Goal: Task Accomplishment & Management: Manage account settings

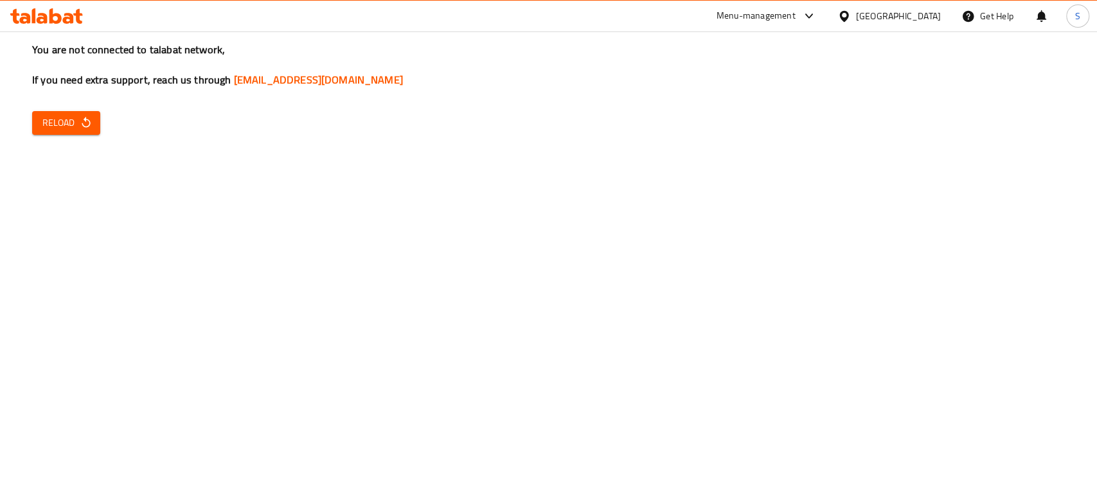
click at [45, 123] on span "Reload" at bounding box center [66, 123] width 48 height 16
click at [73, 127] on span "Reload" at bounding box center [66, 123] width 48 height 16
click at [82, 129] on icon "button" at bounding box center [86, 122] width 13 height 13
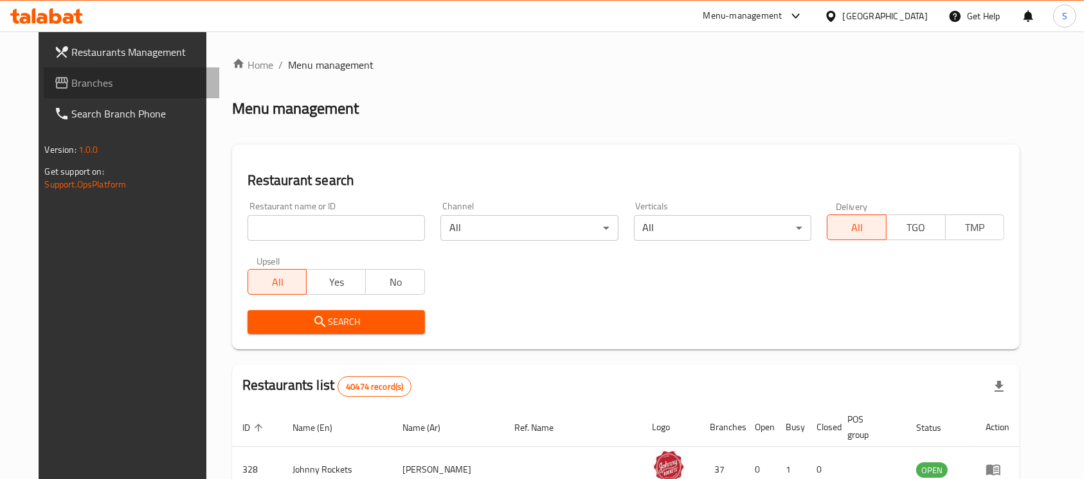
click at [77, 82] on span "Branches" at bounding box center [141, 82] width 138 height 15
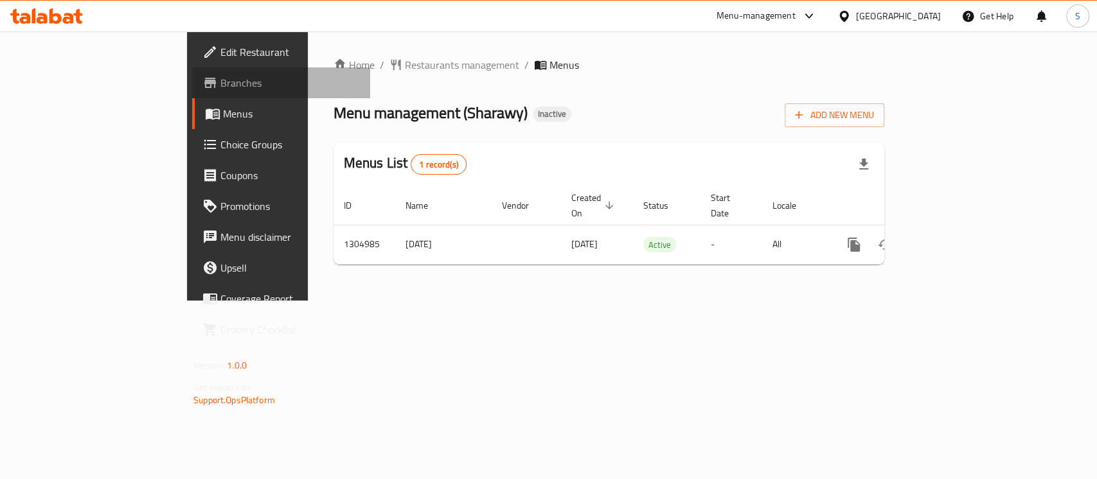
click at [220, 79] on span "Branches" at bounding box center [289, 82] width 139 height 15
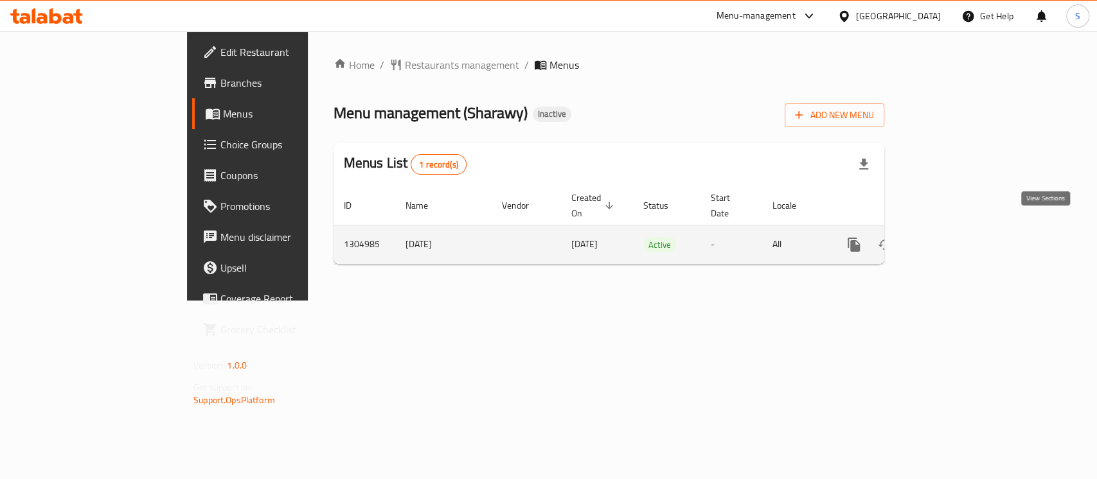
click at [954, 237] on icon "enhanced table" at bounding box center [946, 244] width 15 height 15
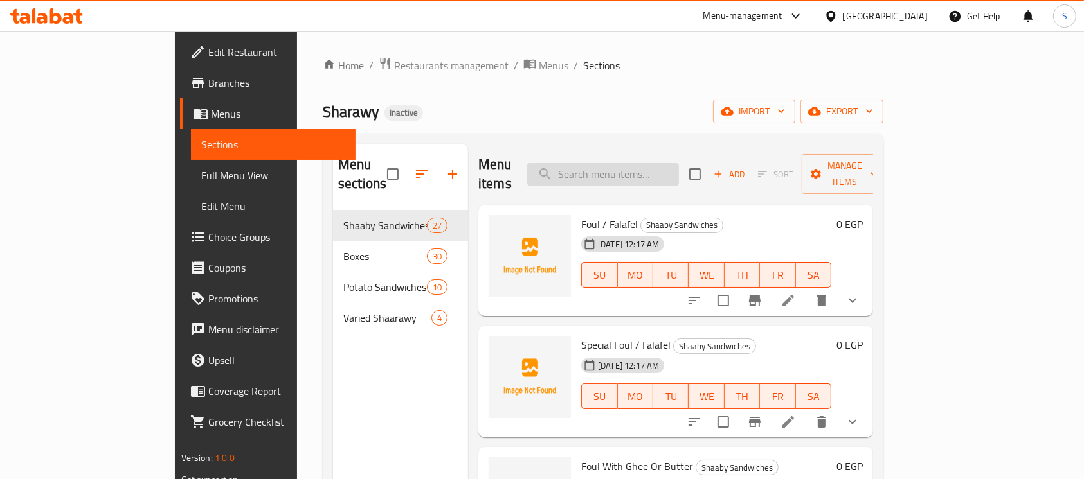
click at [679, 171] on input "search" at bounding box center [603, 174] width 152 height 22
paste input "Alexandrian Or Me'asfar Foul"
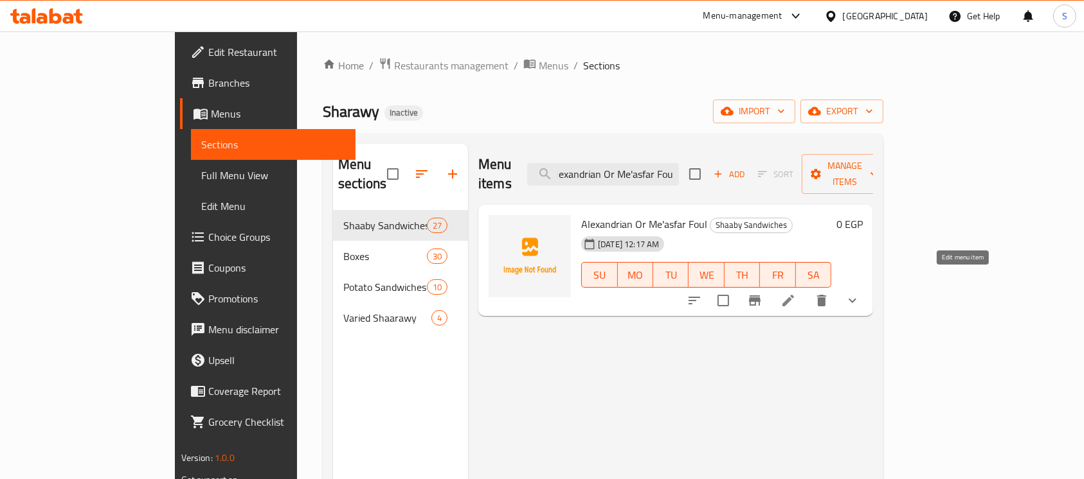
type input "Alexandrian Or Me'asfar Foul"
click at [794, 295] on icon at bounding box center [788, 301] width 12 height 12
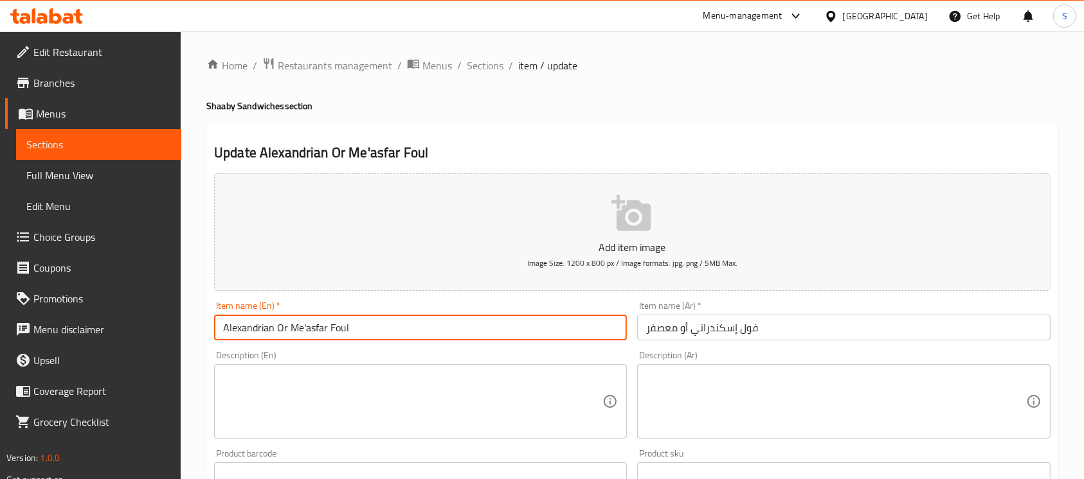
click at [305, 328] on input "Alexandrian Or Me'asfar Foul" at bounding box center [420, 328] width 413 height 26
click at [365, 330] on input "Alexandrian Or Maasfar Foul" at bounding box center [420, 328] width 413 height 26
type input "Alexandrian Or Maasfar Foul"
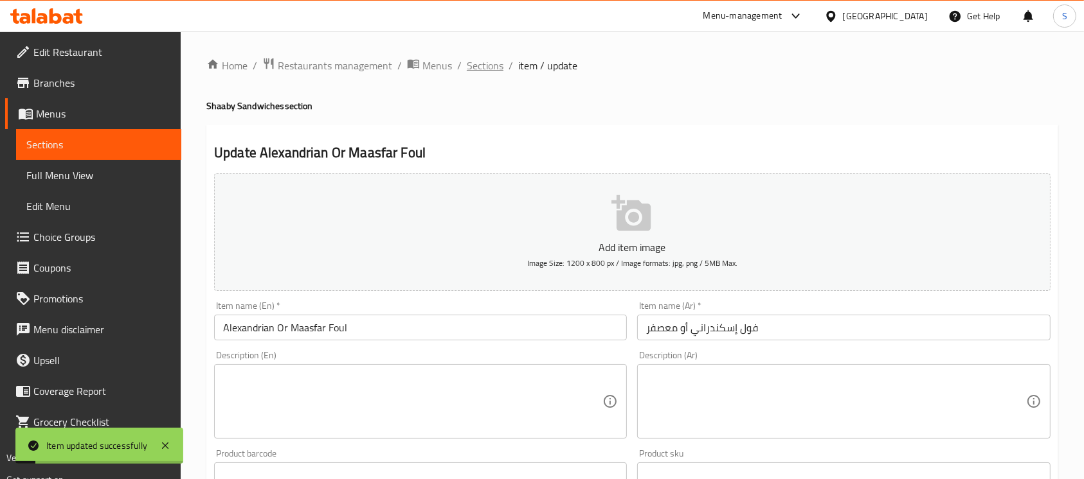
click at [499, 67] on span "Sections" at bounding box center [485, 65] width 37 height 15
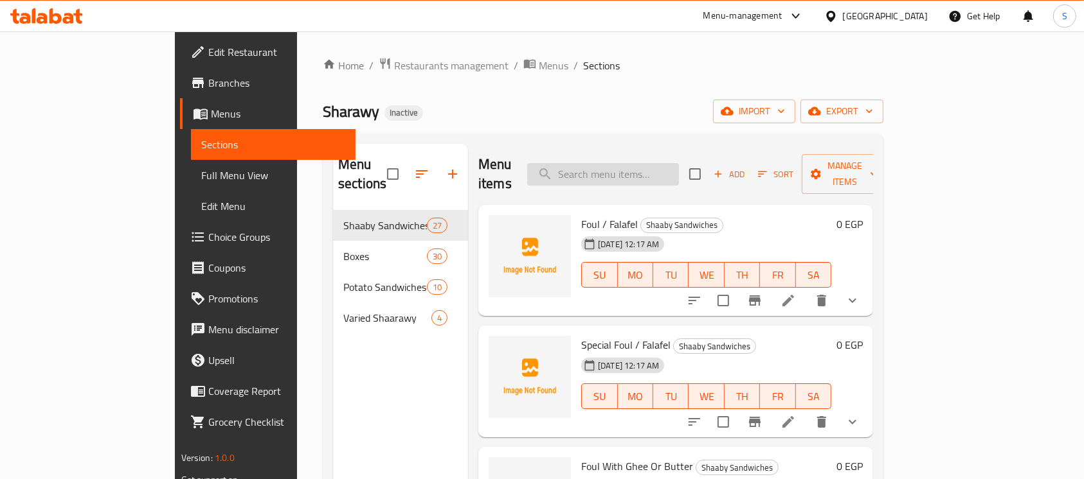
click at [679, 168] on input "search" at bounding box center [603, 174] width 152 height 22
paste input "Pizza Shaarawy"
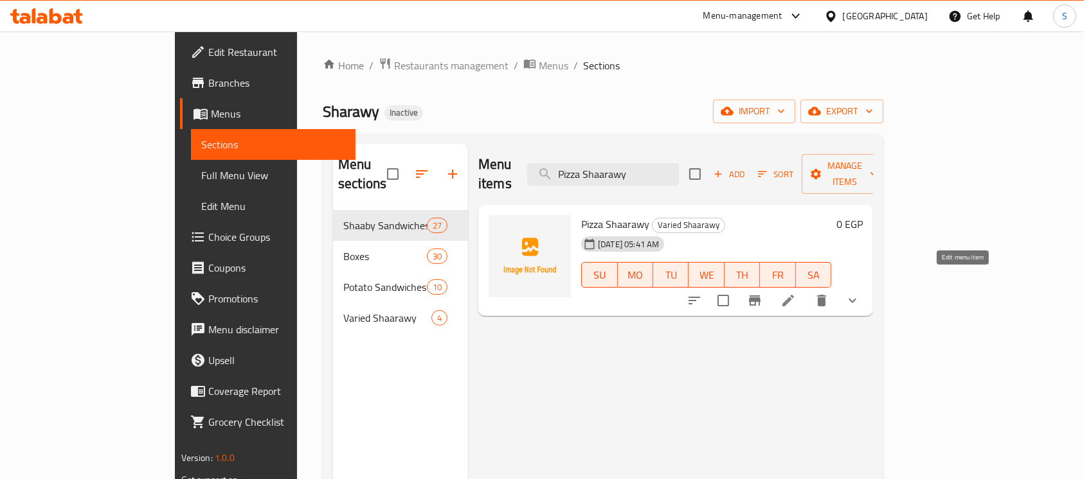
type input "Pizza Shaarawy"
click at [794, 295] on icon at bounding box center [788, 301] width 12 height 12
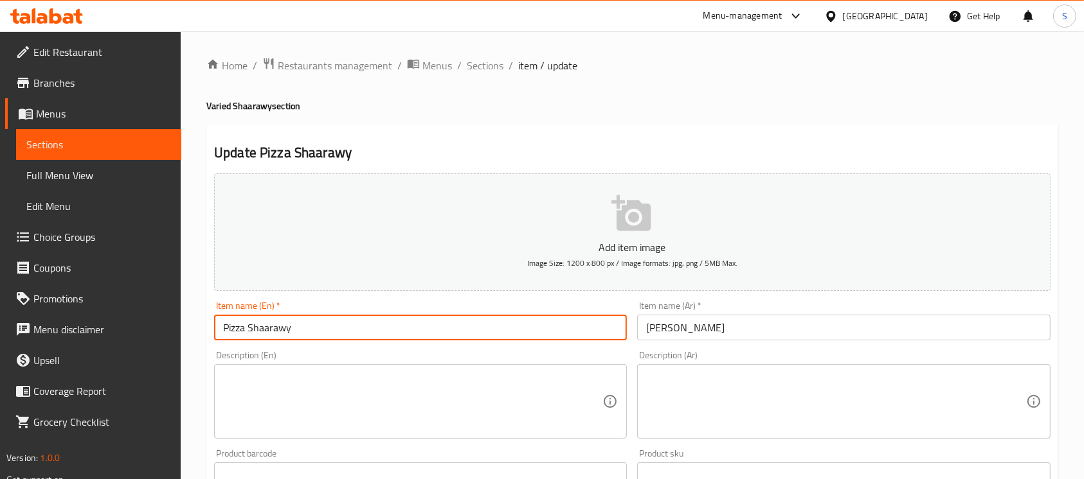
click at [264, 323] on input "Pizza Shaarawy" at bounding box center [420, 328] width 413 height 26
type input "Pizza"
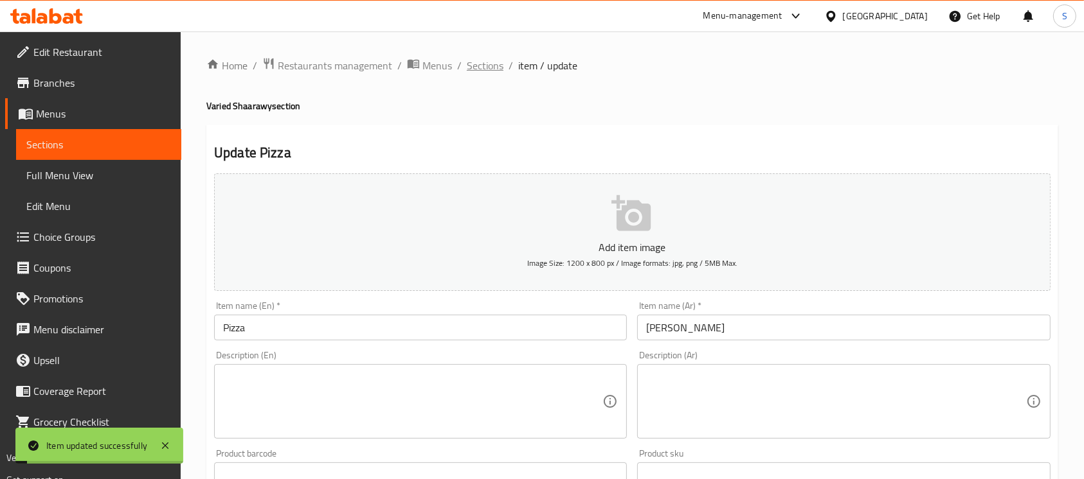
click at [485, 73] on span "Sections" at bounding box center [485, 65] width 37 height 15
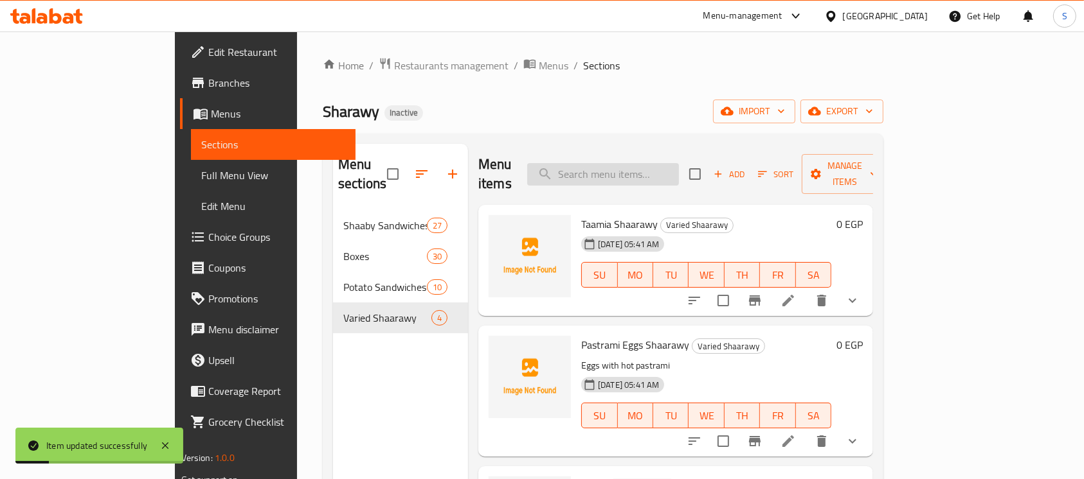
paste input "Pizza Shaarawy"
click at [660, 163] on input "search" at bounding box center [603, 174] width 152 height 22
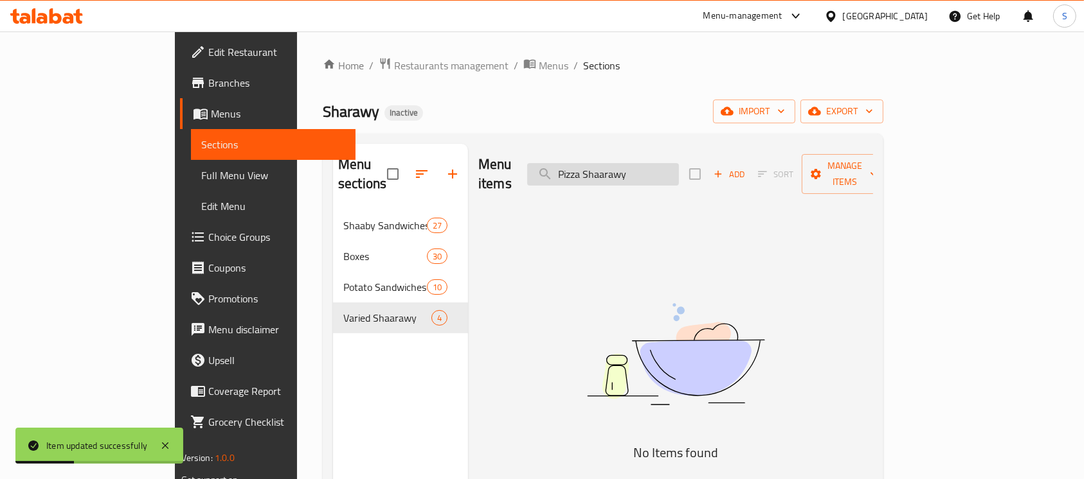
click at [660, 163] on input "Pizza Shaarawy" at bounding box center [603, 174] width 152 height 22
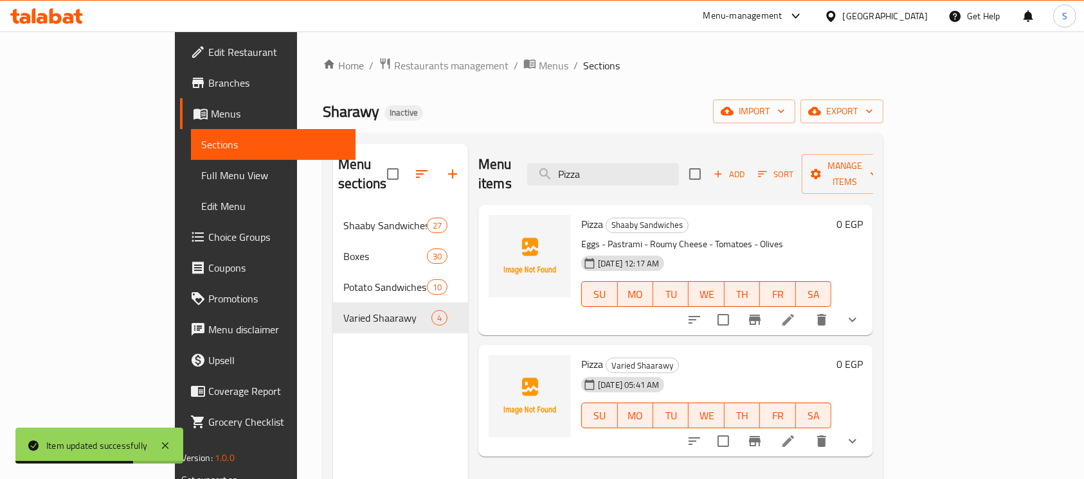
type input "Pizza"
click at [806, 309] on li at bounding box center [788, 320] width 36 height 23
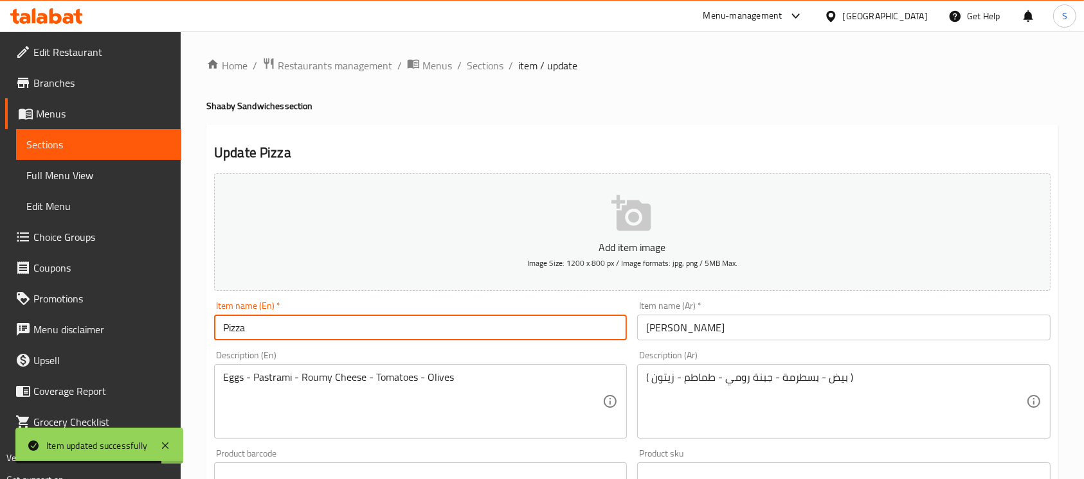
click at [412, 318] on input "Pizza" at bounding box center [420, 328] width 413 height 26
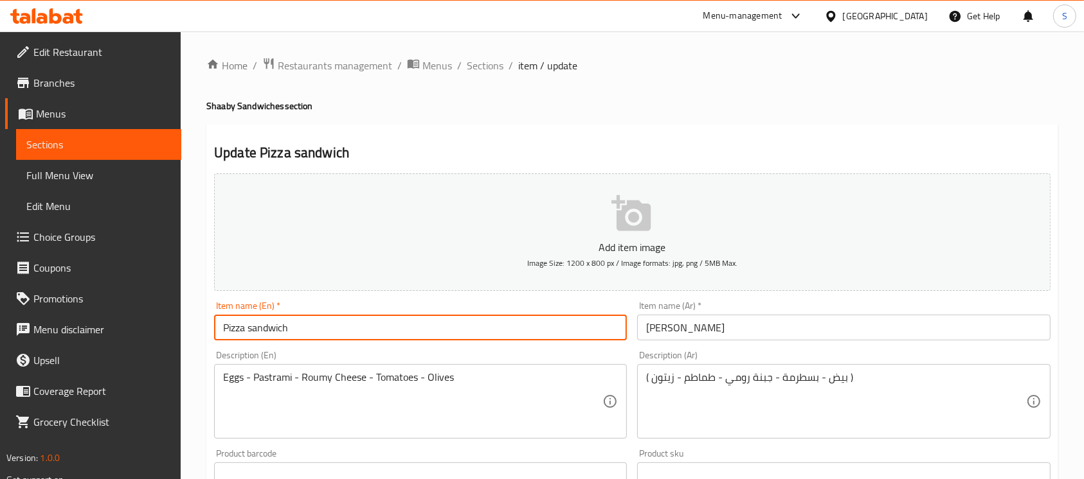
type input "Pizza sandwich"
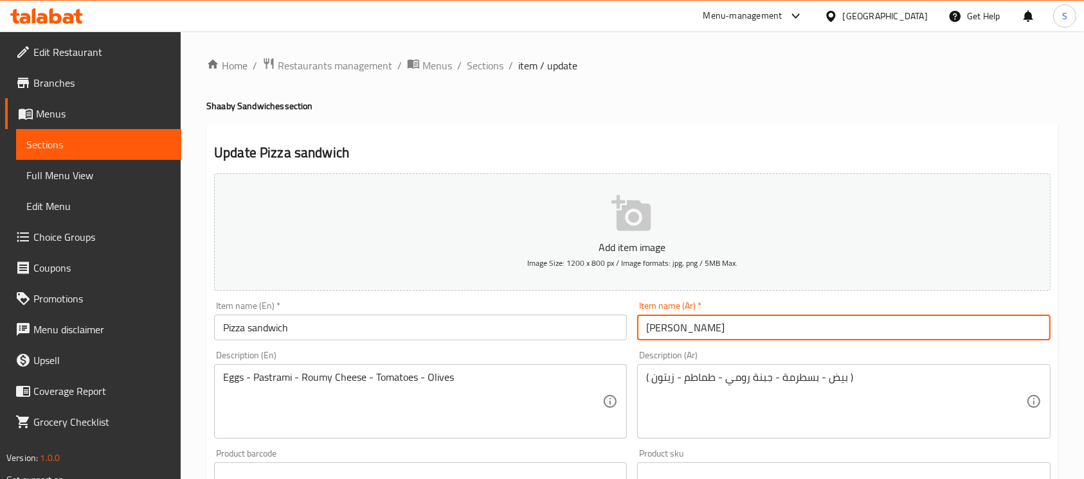
click at [841, 337] on input "[PERSON_NAME]" at bounding box center [843, 328] width 413 height 26
type input "ساندوتش بيتزا"
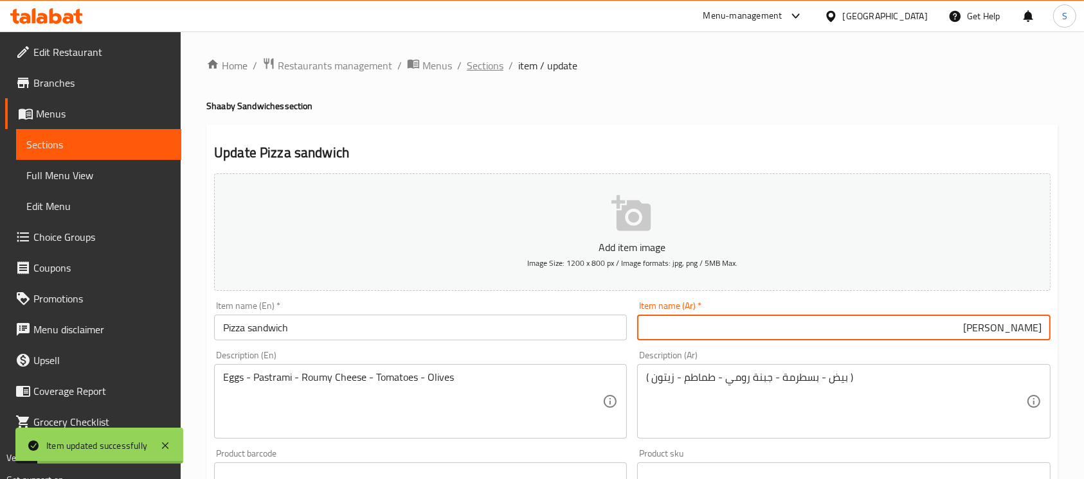
click at [478, 66] on span "Sections" at bounding box center [485, 65] width 37 height 15
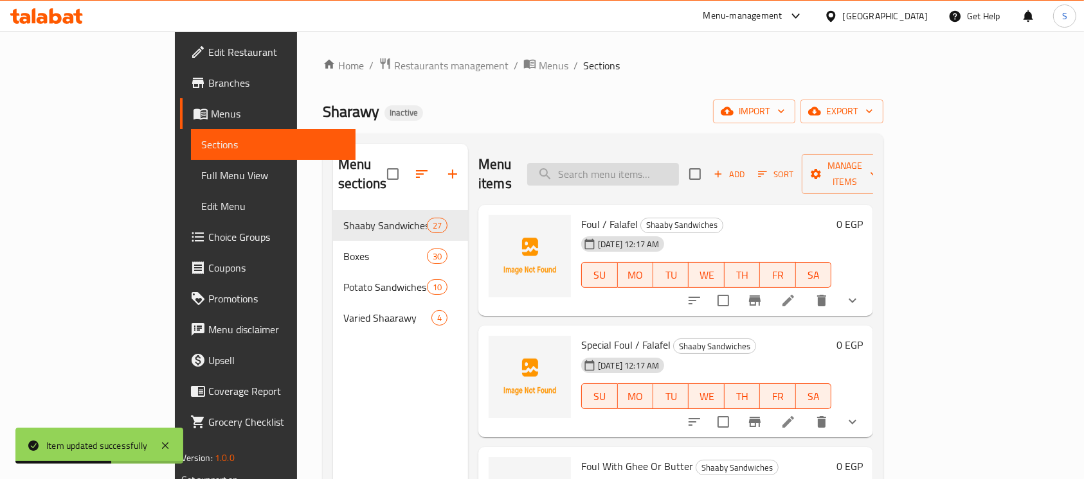
click at [659, 163] on input "search" at bounding box center [603, 174] width 152 height 22
paste input "Apache Shaarawy"
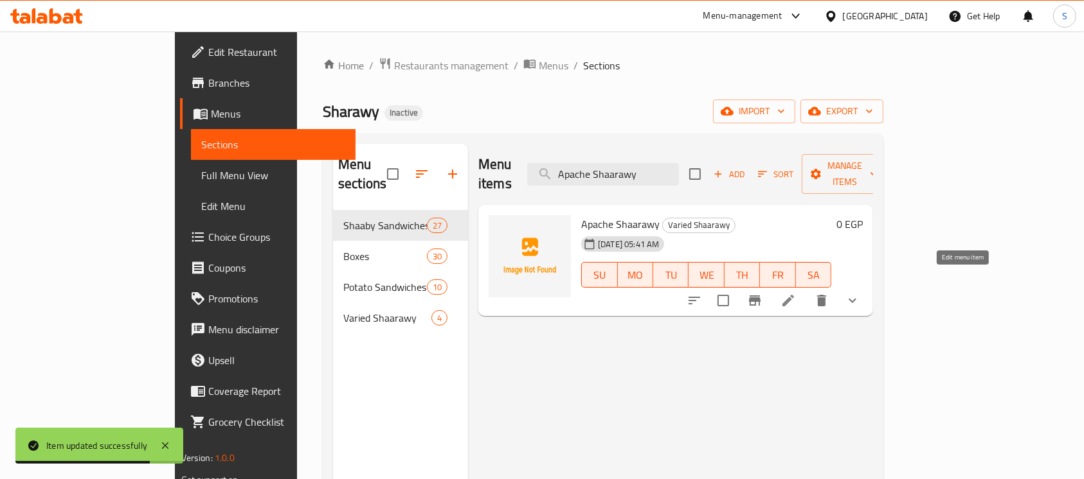
type input "Apache Shaarawy"
click at [794, 295] on icon at bounding box center [788, 301] width 12 height 12
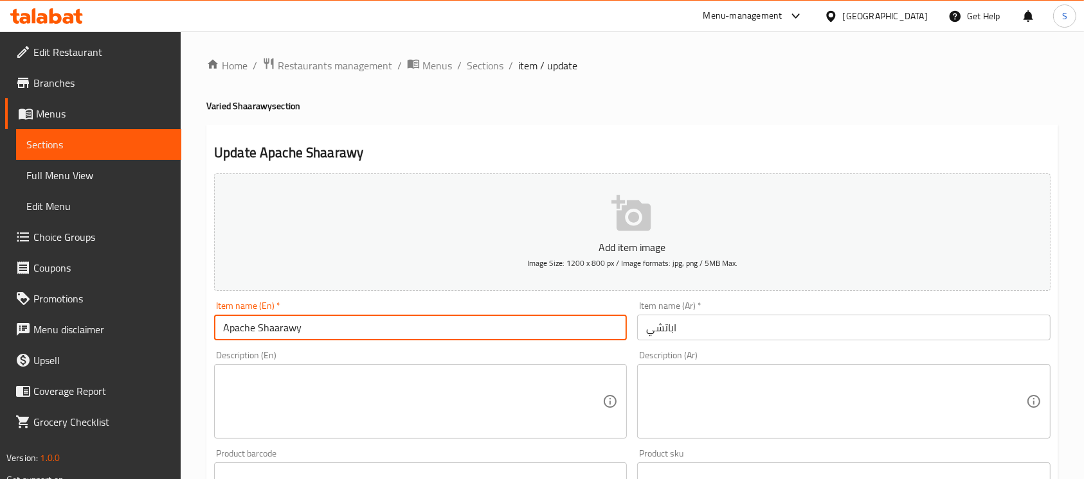
click at [276, 327] on input "Apache Shaarawy" at bounding box center [420, 328] width 413 height 26
type input "Apache"
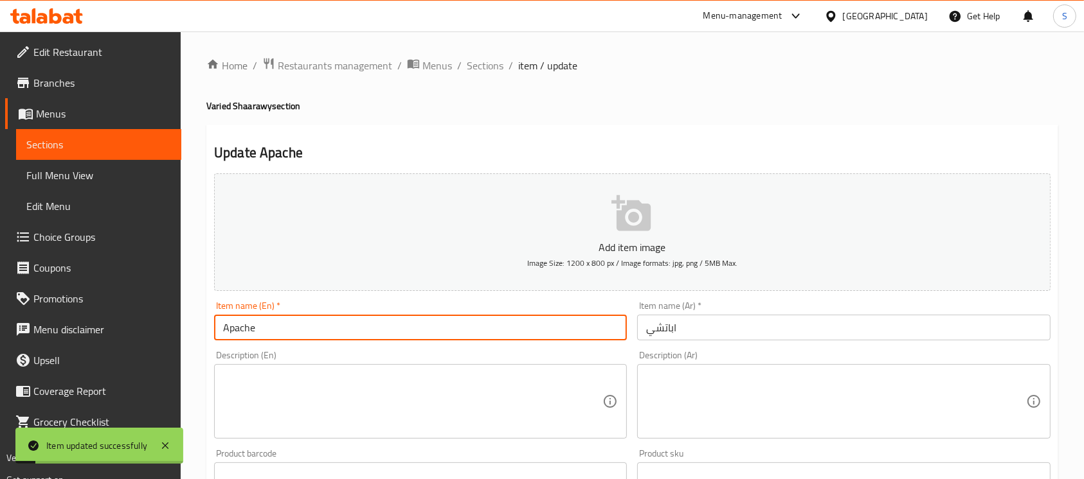
click at [240, 324] on input "Apache" at bounding box center [420, 328] width 413 height 26
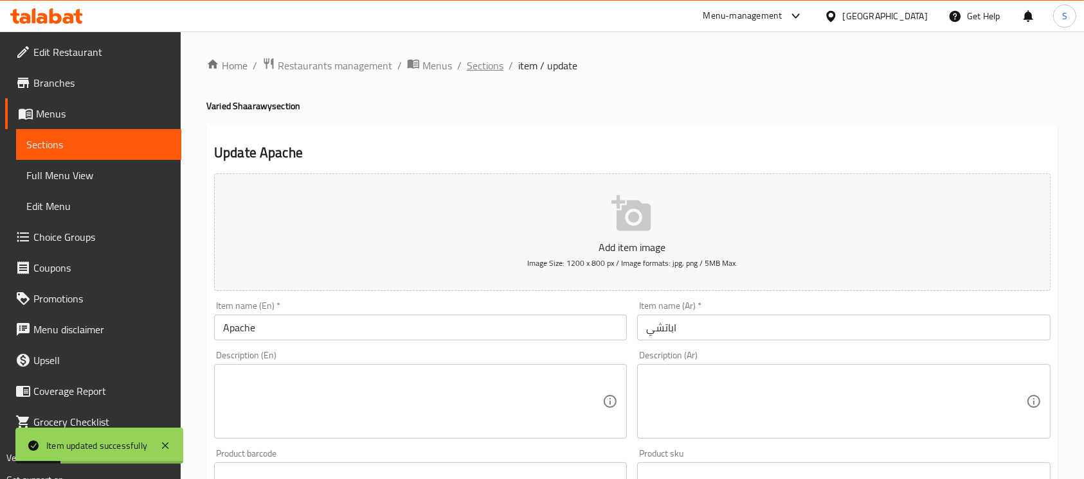
click at [479, 65] on span "Sections" at bounding box center [485, 65] width 37 height 15
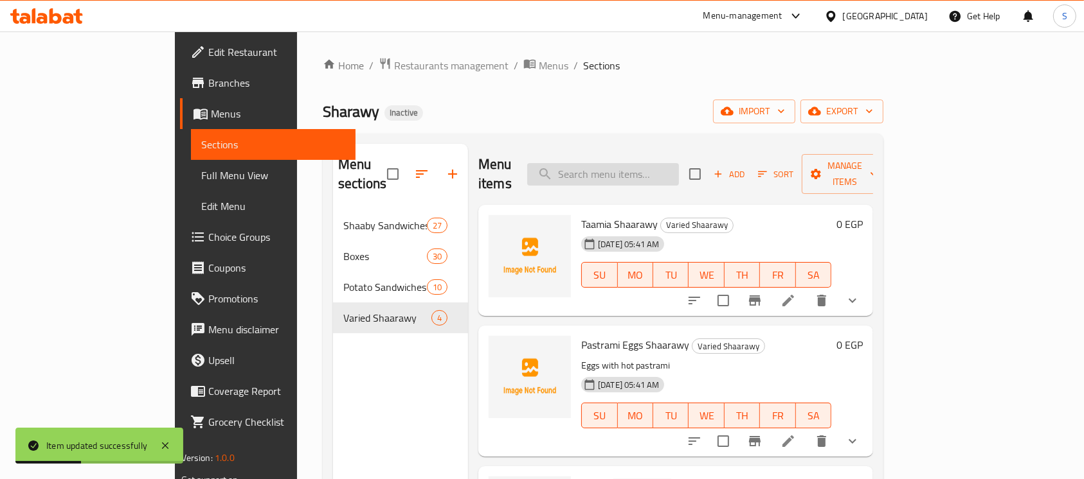
click at [663, 167] on input "search" at bounding box center [603, 174] width 152 height 22
paste input "Apache"
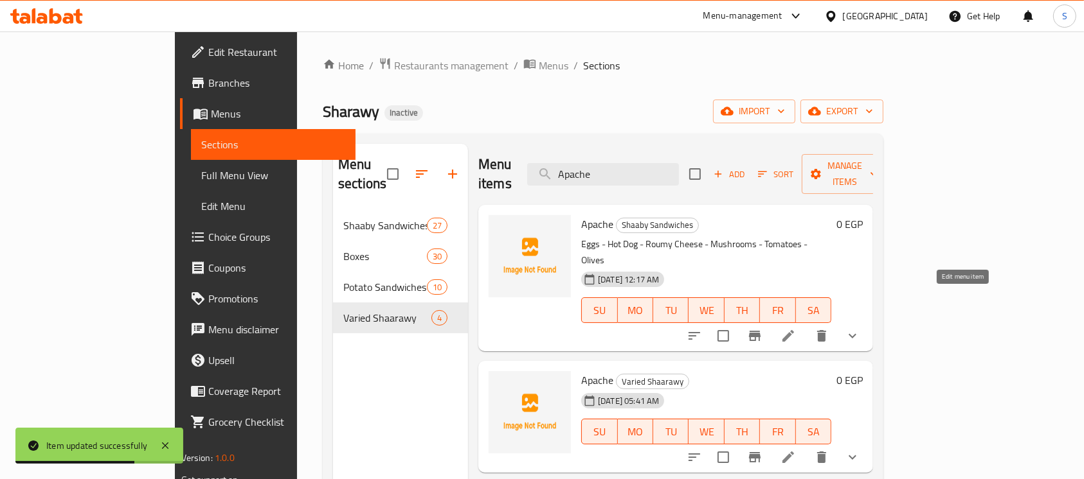
type input "Apache"
click at [794, 330] on icon at bounding box center [788, 336] width 12 height 12
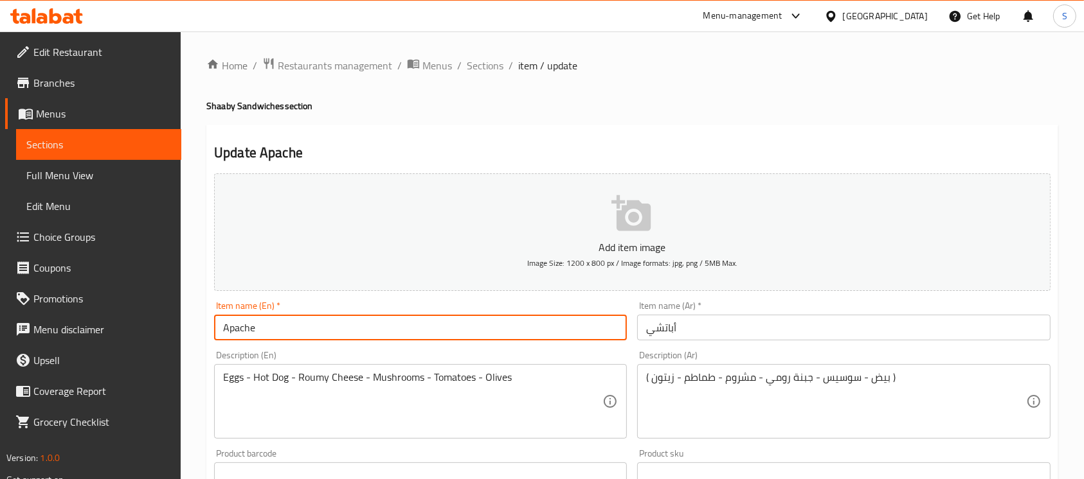
click at [465, 318] on input "Apache" at bounding box center [420, 328] width 413 height 26
type input "Apache sandwich"
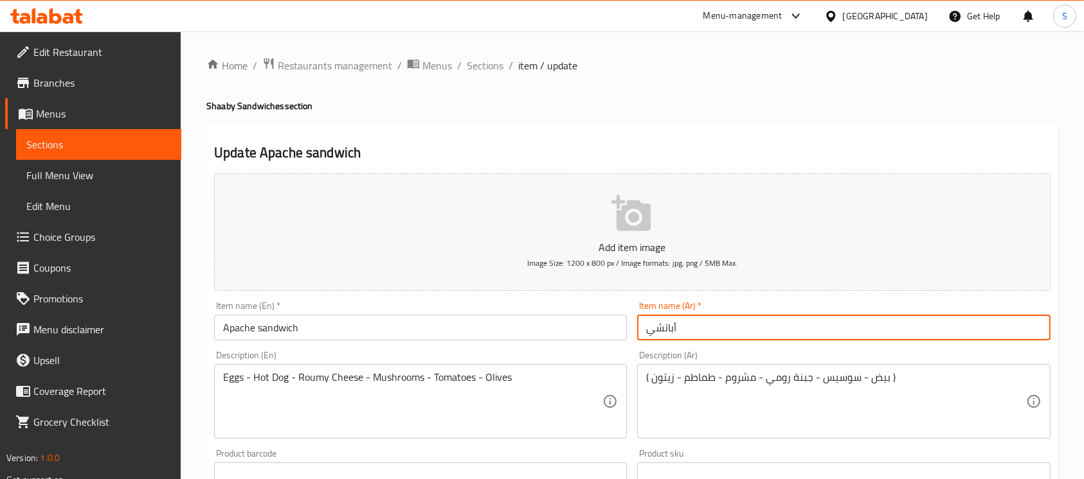
click at [785, 317] on input "أباتشي" at bounding box center [843, 328] width 413 height 26
type input "ساندوتش أباتشي"
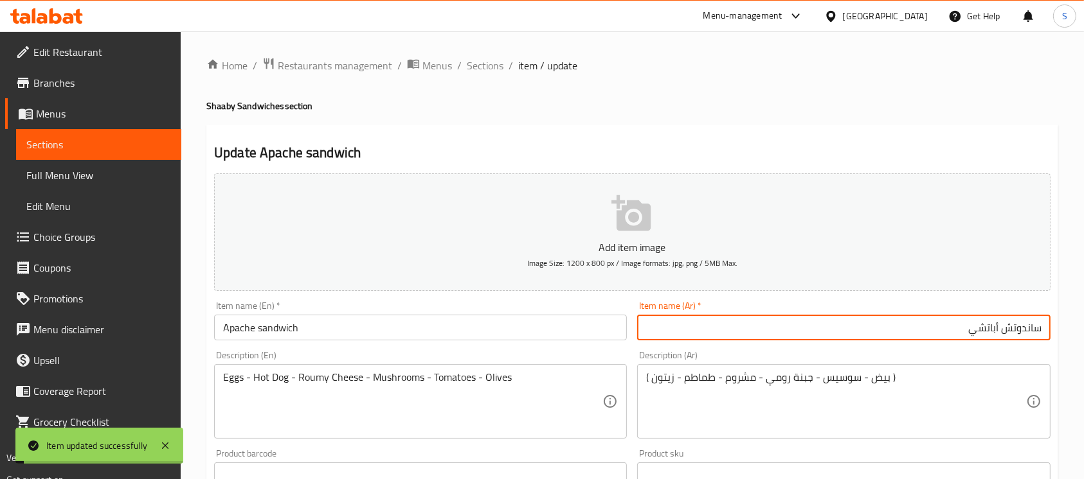
click at [488, 72] on span "Sections" at bounding box center [485, 65] width 37 height 15
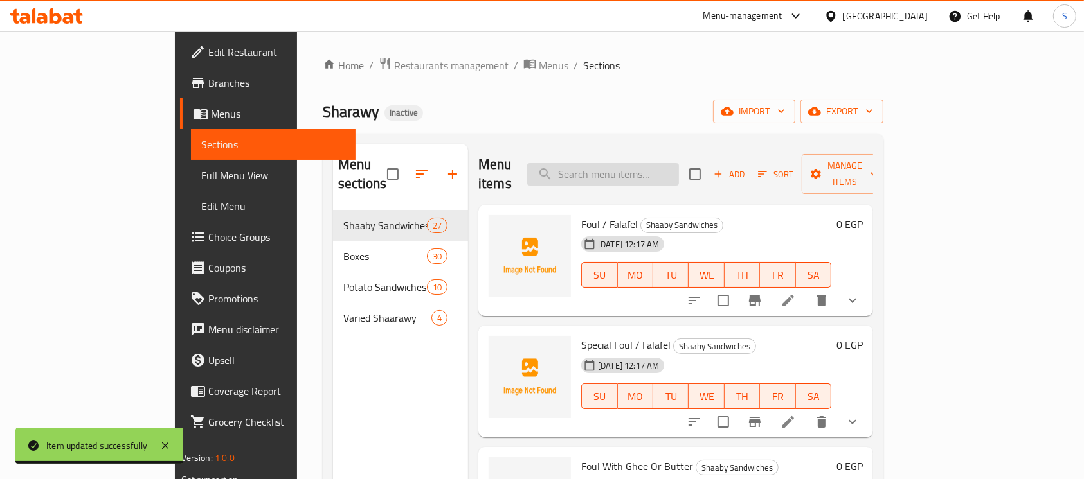
click at [651, 163] on input "search" at bounding box center [603, 174] width 152 height 22
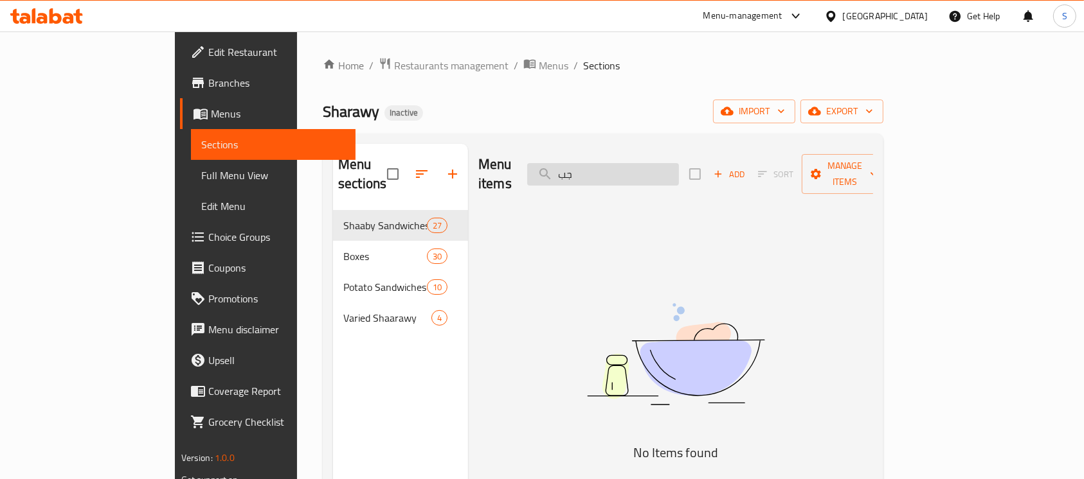
type input "ج"
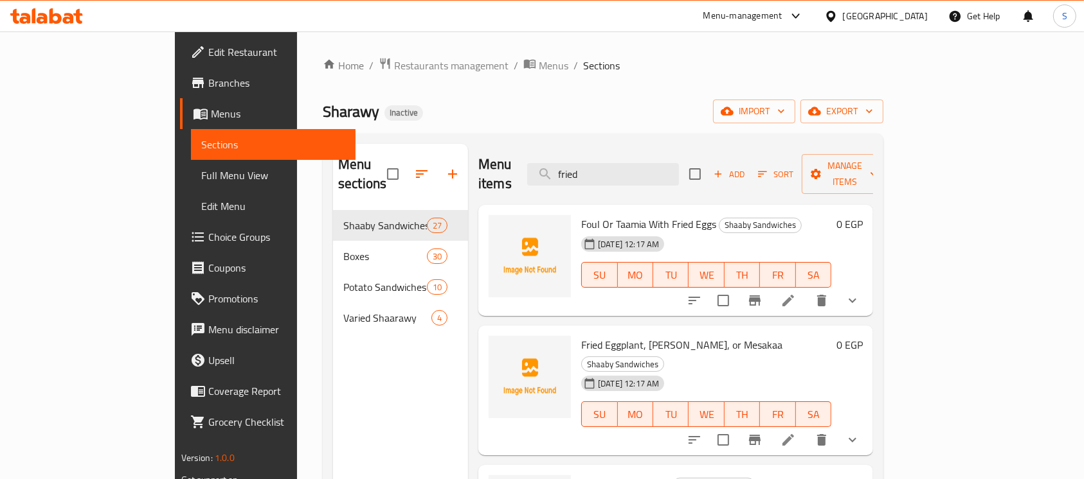
type input "fried"
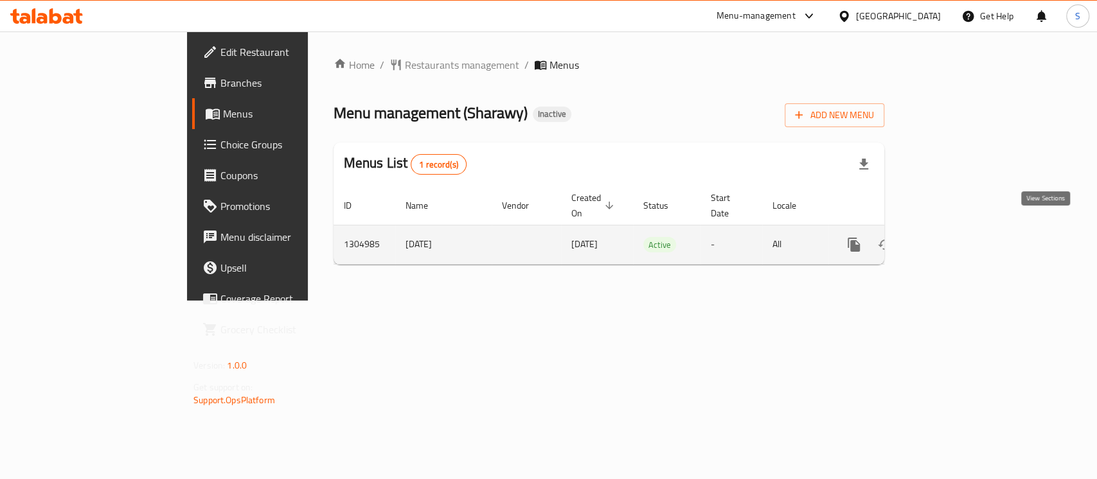
click at [962, 238] on link "enhanced table" at bounding box center [946, 244] width 31 height 31
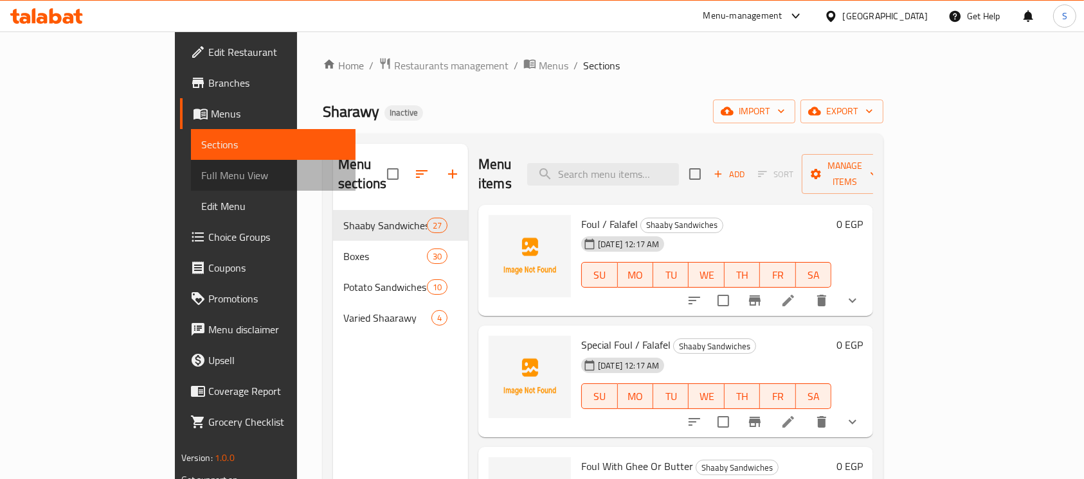
click at [201, 172] on span "Full Menu View" at bounding box center [273, 175] width 145 height 15
drag, startPoint x: 108, startPoint y: 172, endPoint x: 159, endPoint y: 28, distance: 152.3
click at [201, 172] on span "Full Menu View" at bounding box center [273, 175] width 145 height 15
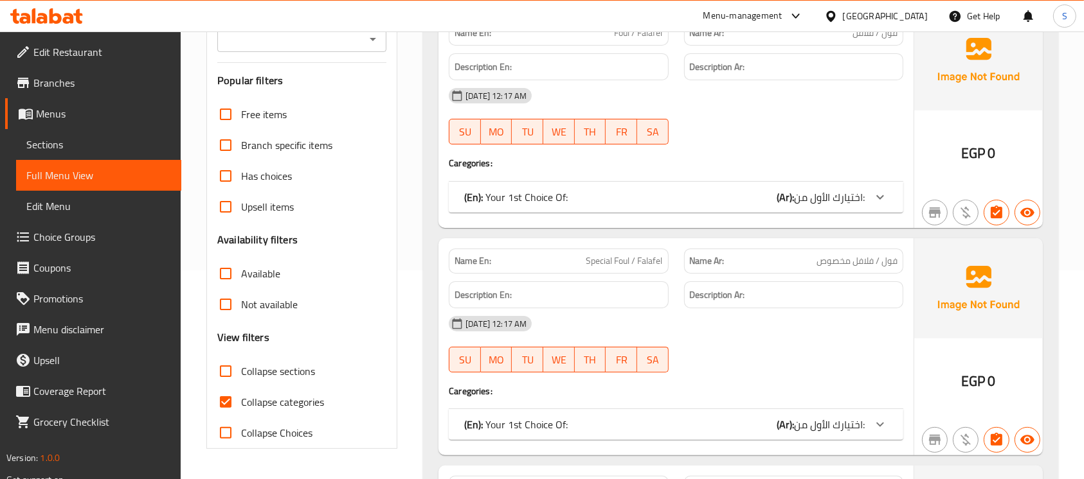
scroll to position [219, 0]
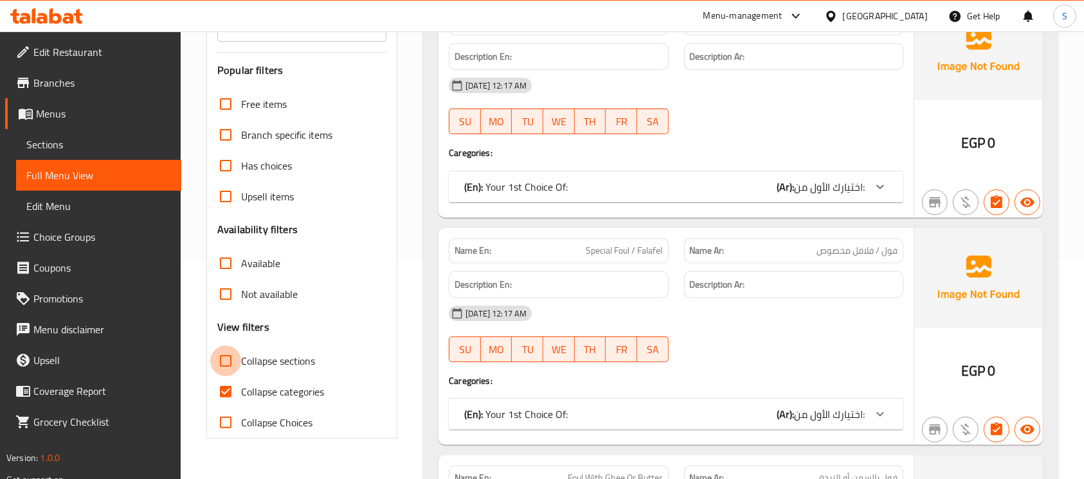
click at [222, 361] on input "Collapse sections" at bounding box center [225, 361] width 31 height 31
checkbox input "true"
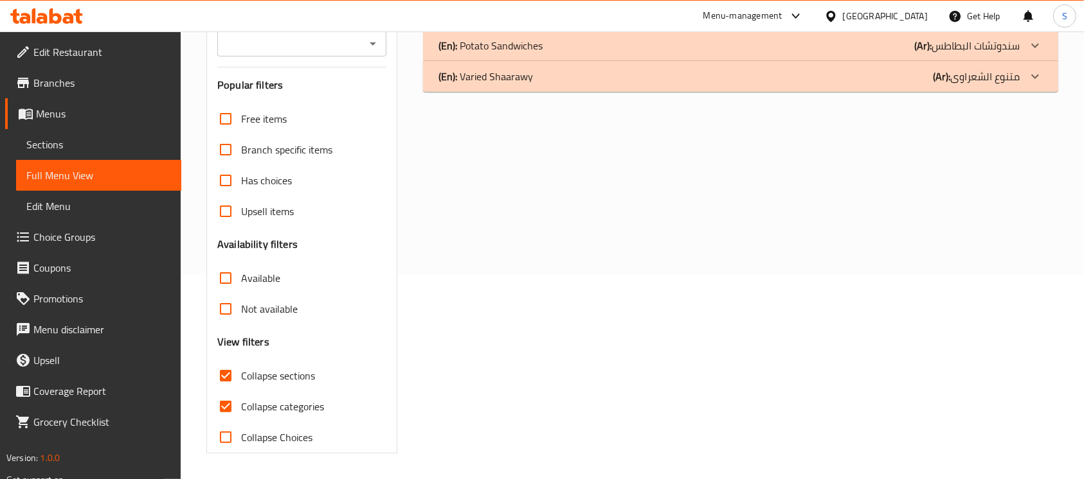
scroll to position [204, 0]
click at [228, 403] on input "Collapse categories" at bounding box center [225, 406] width 31 height 31
checkbox input "false"
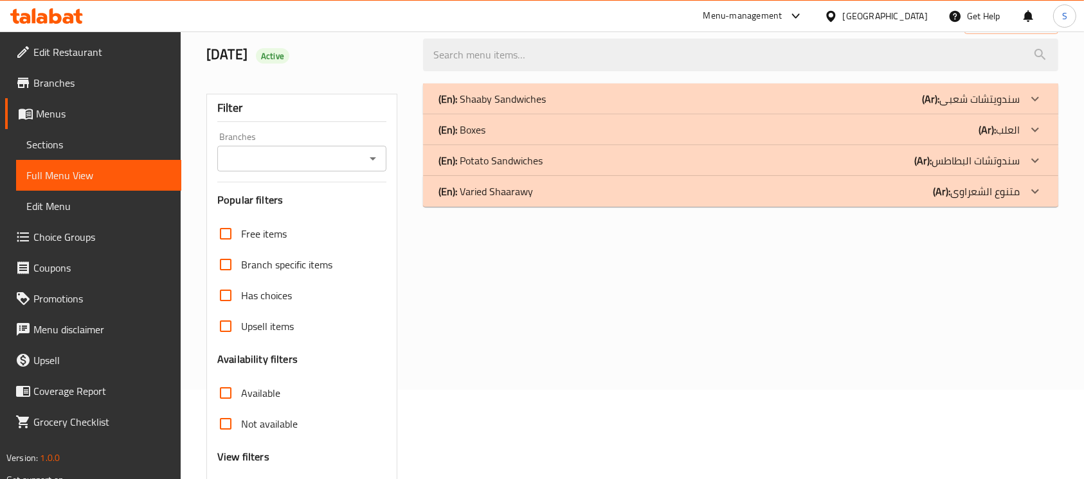
scroll to position [0, 0]
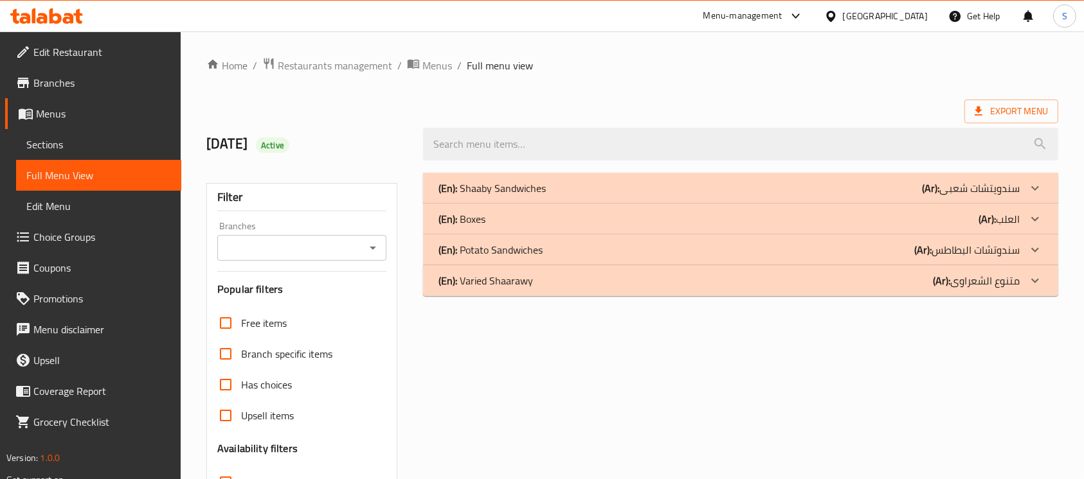
click at [832, 175] on div "(En): Shaaby Sandwiches (Ar): سندويتشات شعبی" at bounding box center [740, 188] width 635 height 31
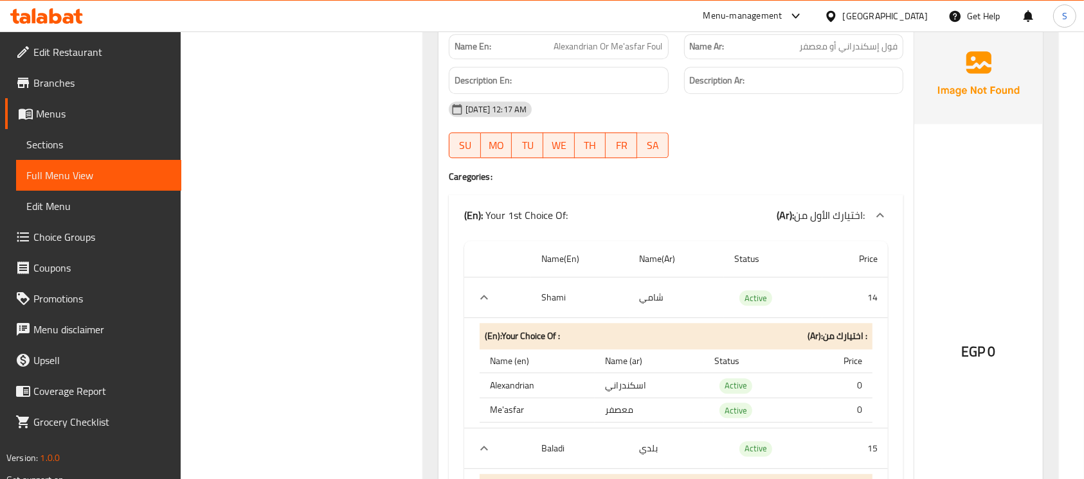
scroll to position [3347, 0]
click at [618, 45] on span "Alexandrian Or Me'asfar Foul" at bounding box center [608, 45] width 109 height 13
copy span "Alexandrian Or Me'asfar Foul"
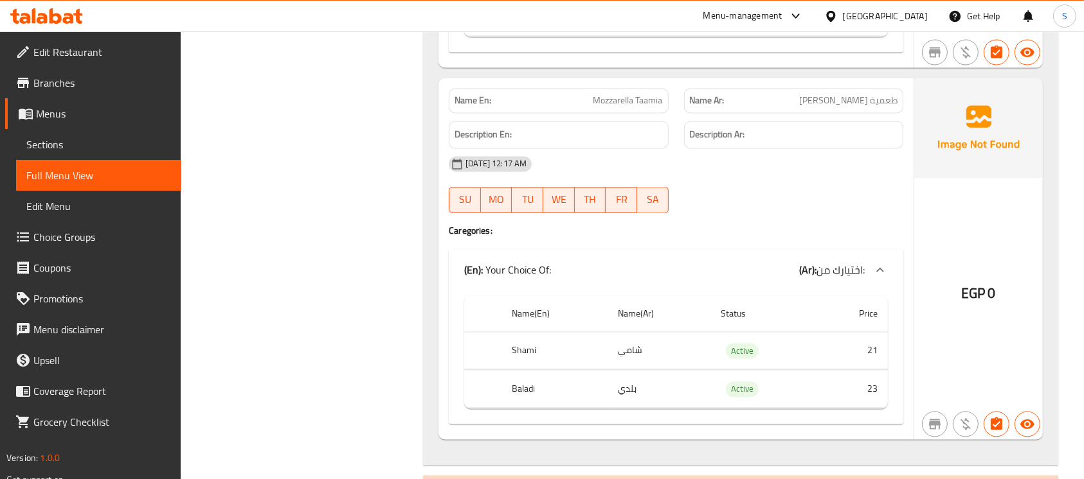
scroll to position [12327, 0]
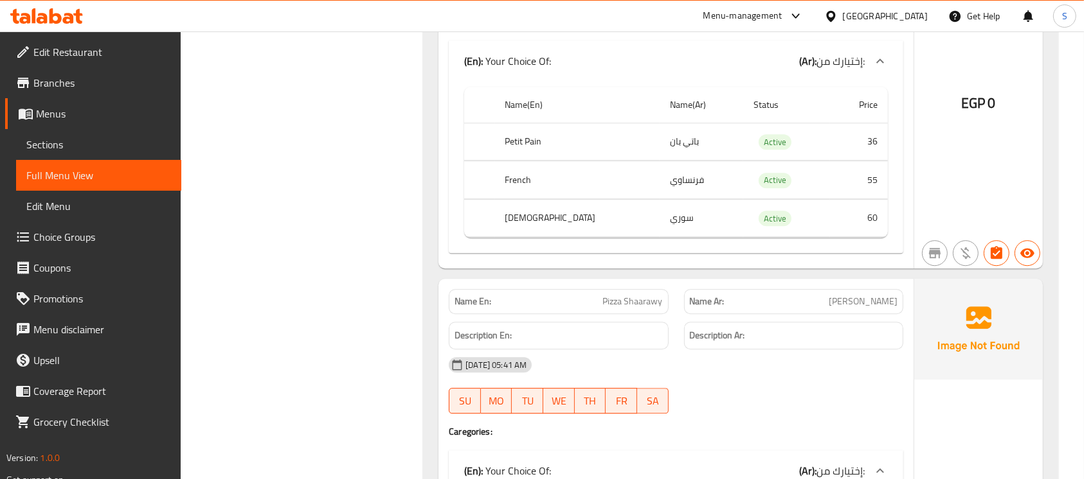
scroll to position [13325, 0]
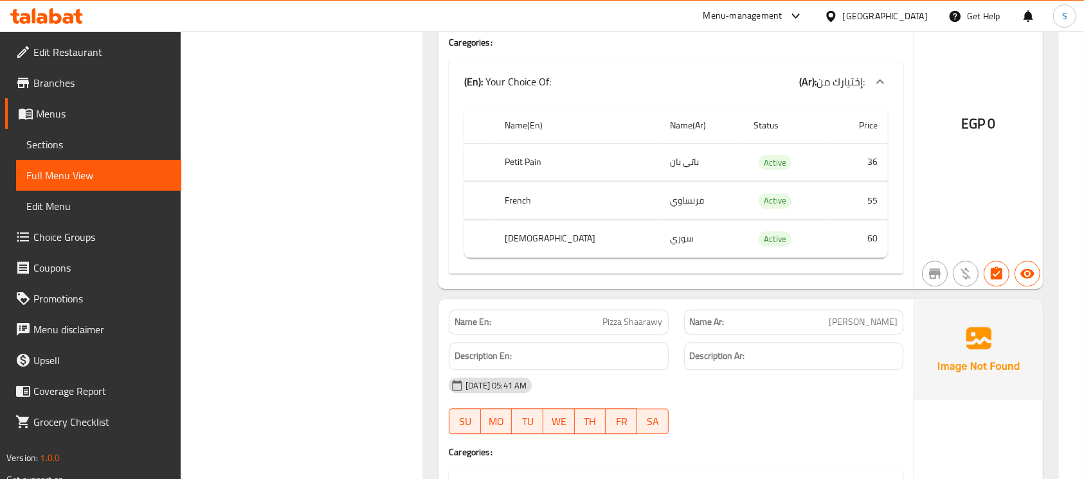
copy span "Pizza Shaarawy"
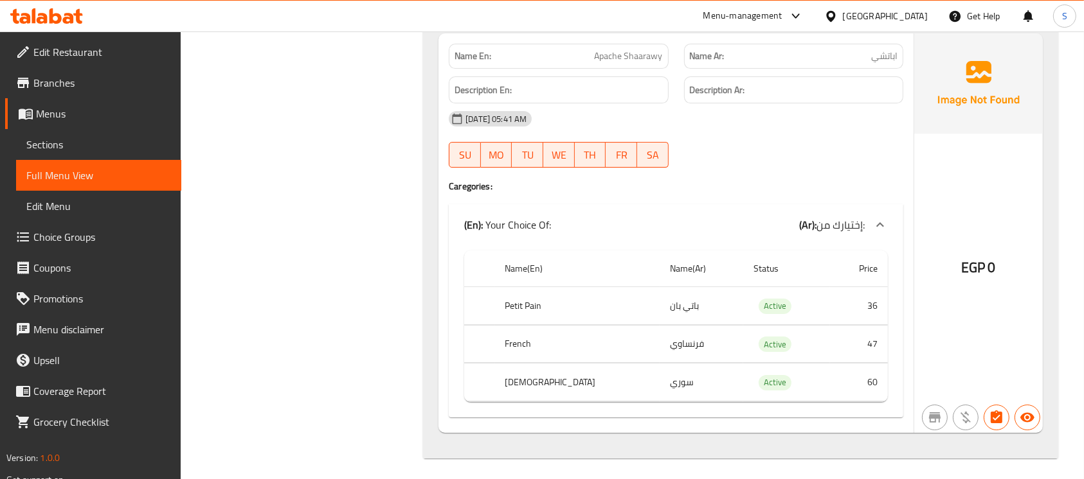
scroll to position [14002, 0]
copy span "Apache Shaarawy"
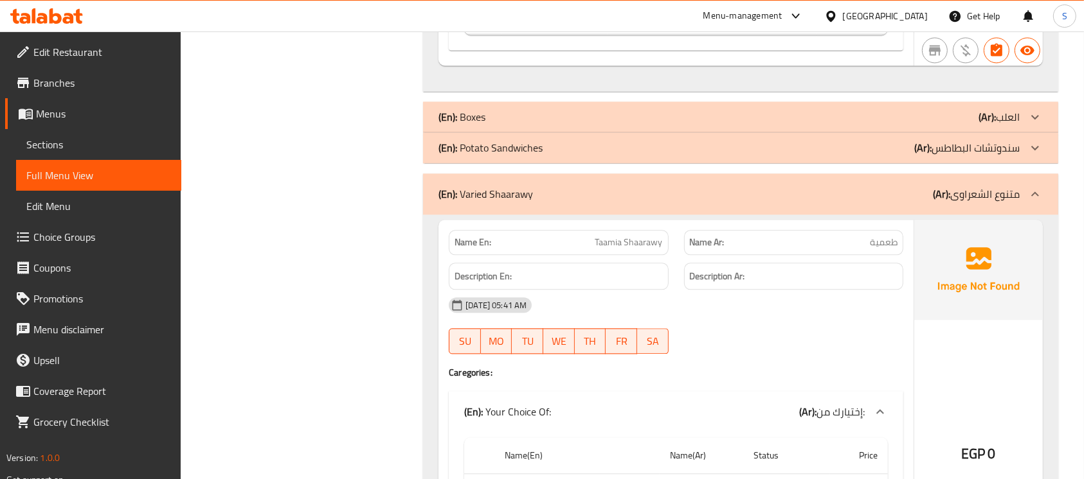
scroll to position [12603, 0]
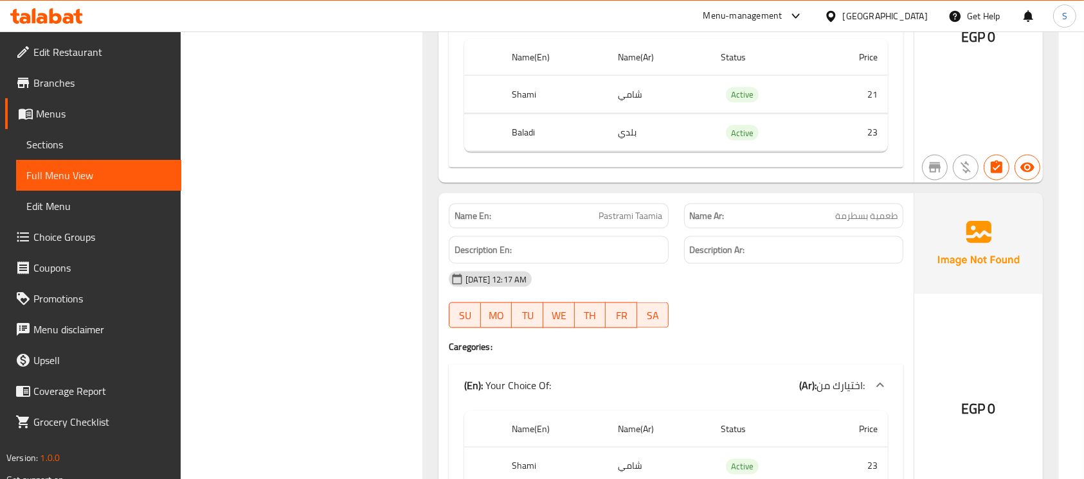
scroll to position [11755, 0]
